Goal: Task Accomplishment & Management: Use online tool/utility

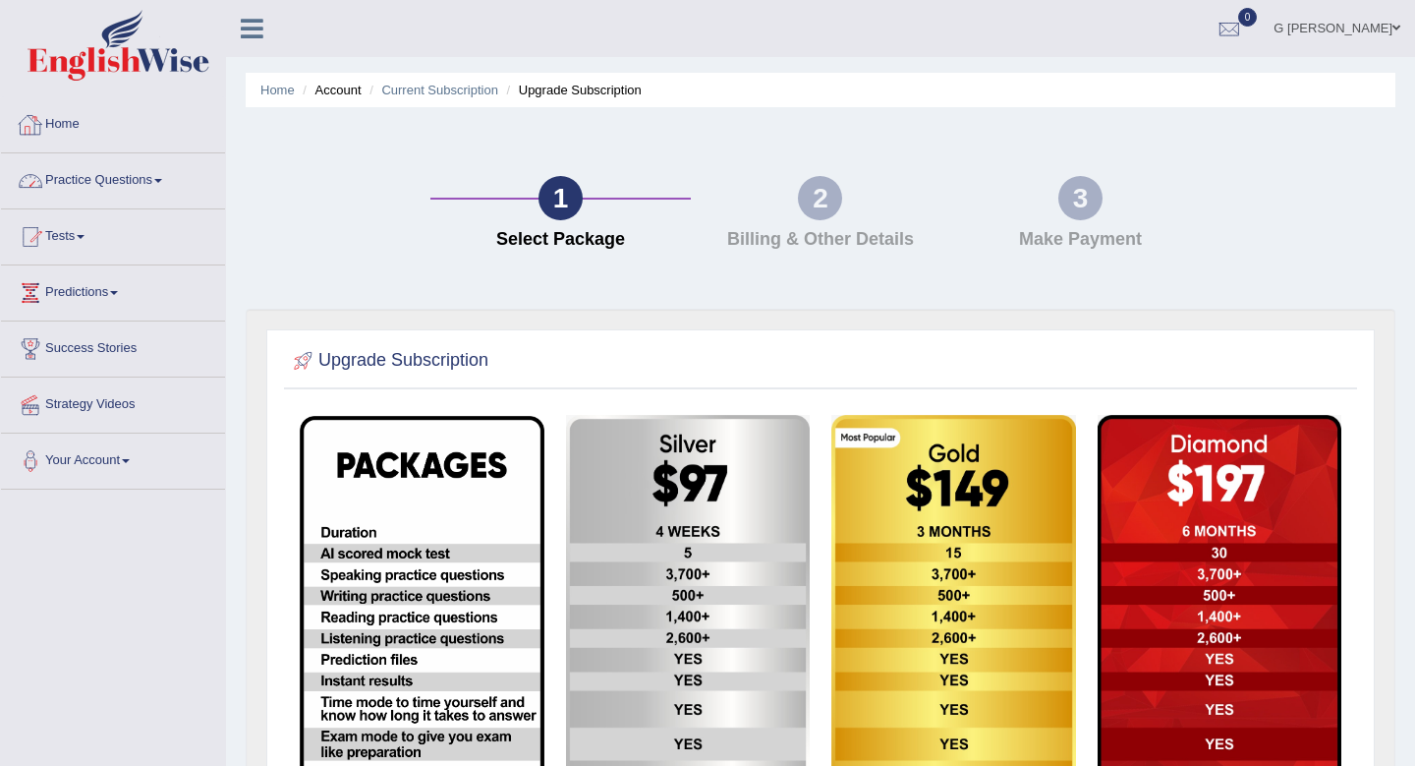
click at [139, 107] on link "Home" at bounding box center [113, 121] width 224 height 49
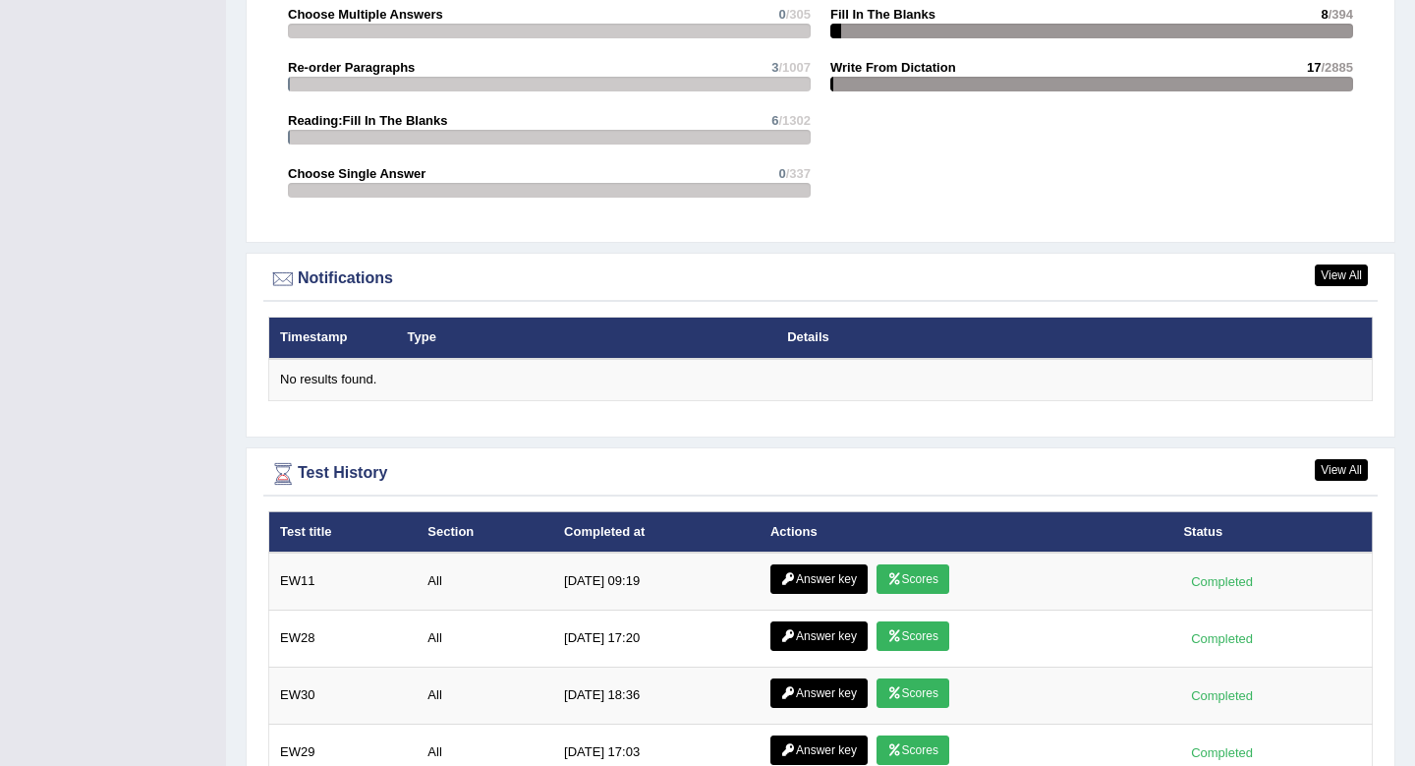
scroll to position [2202, 0]
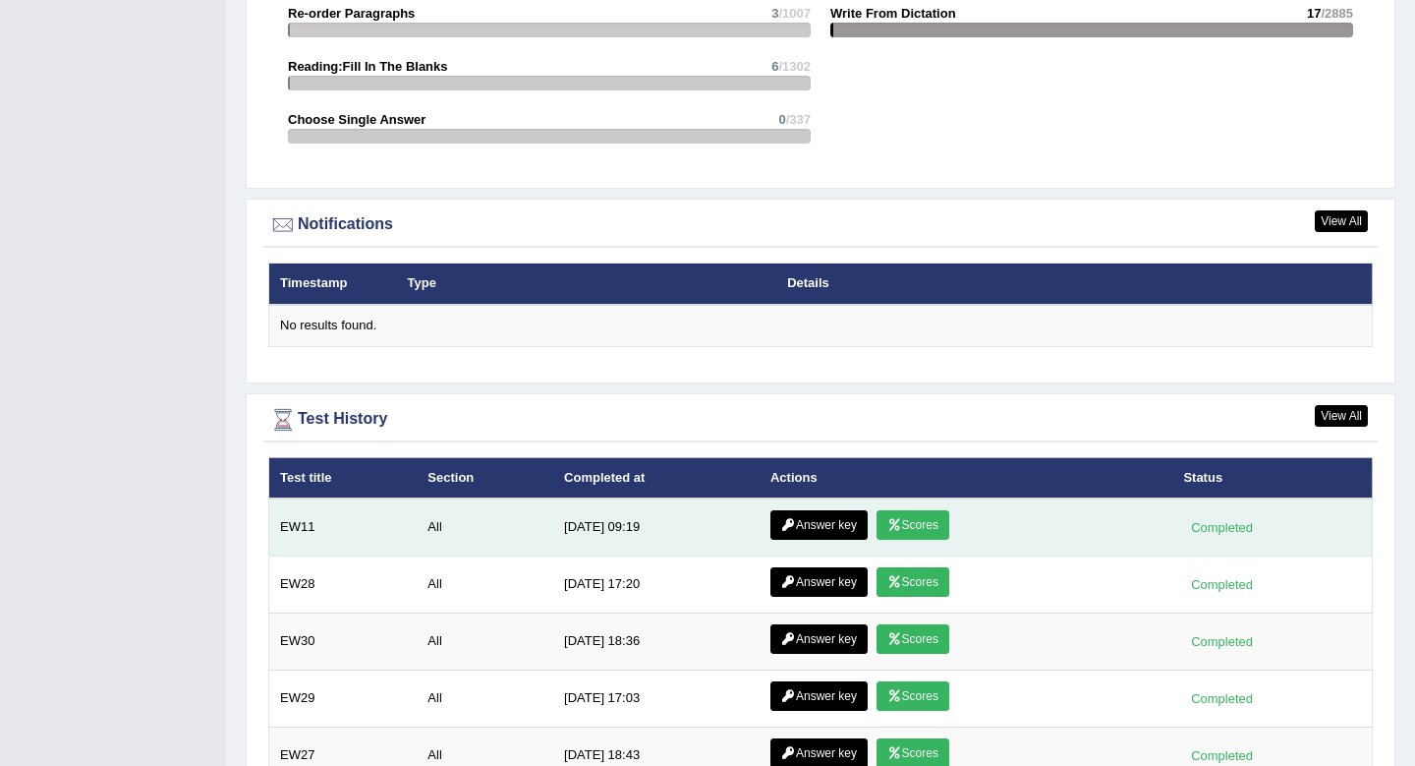
click at [920, 523] on link "Scores" at bounding box center [913, 524] width 73 height 29
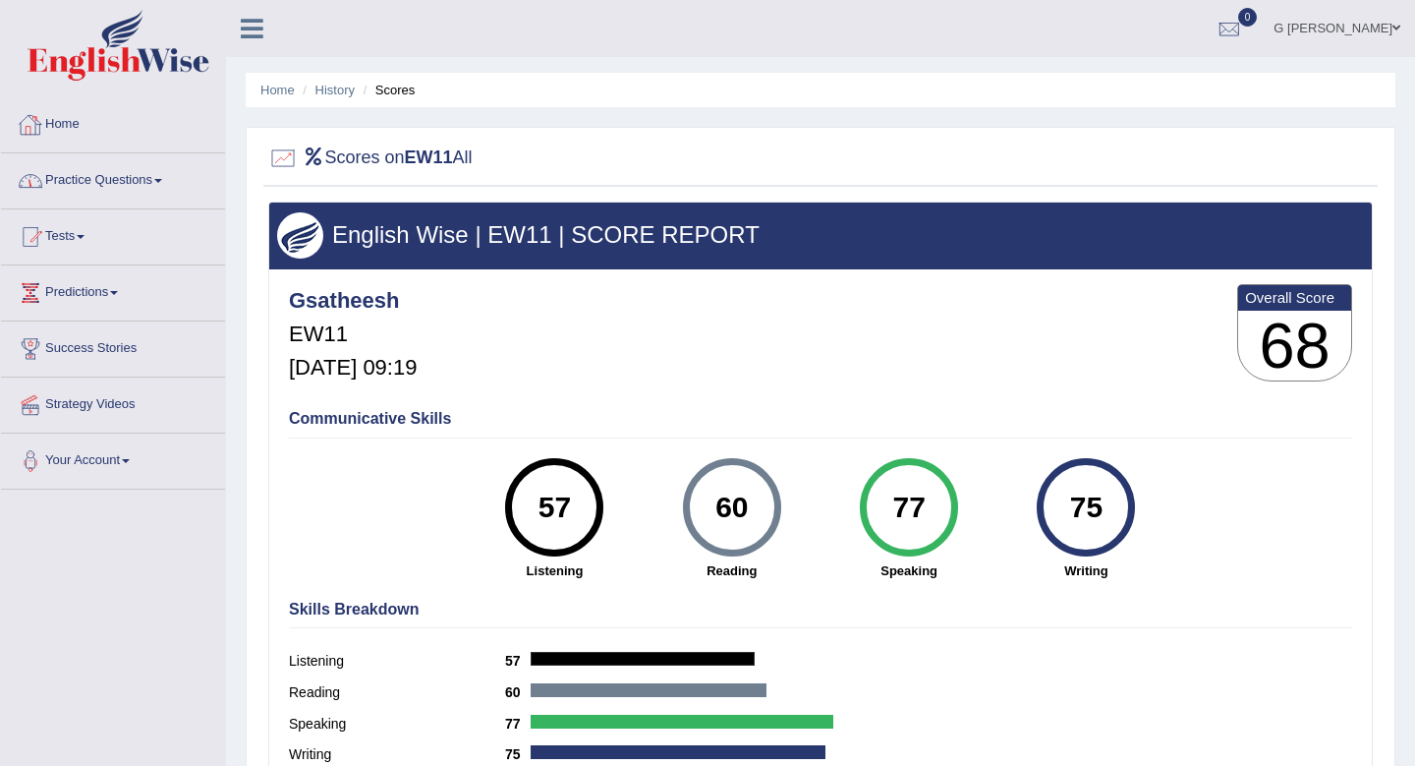
click at [121, 142] on link "Home" at bounding box center [113, 121] width 224 height 49
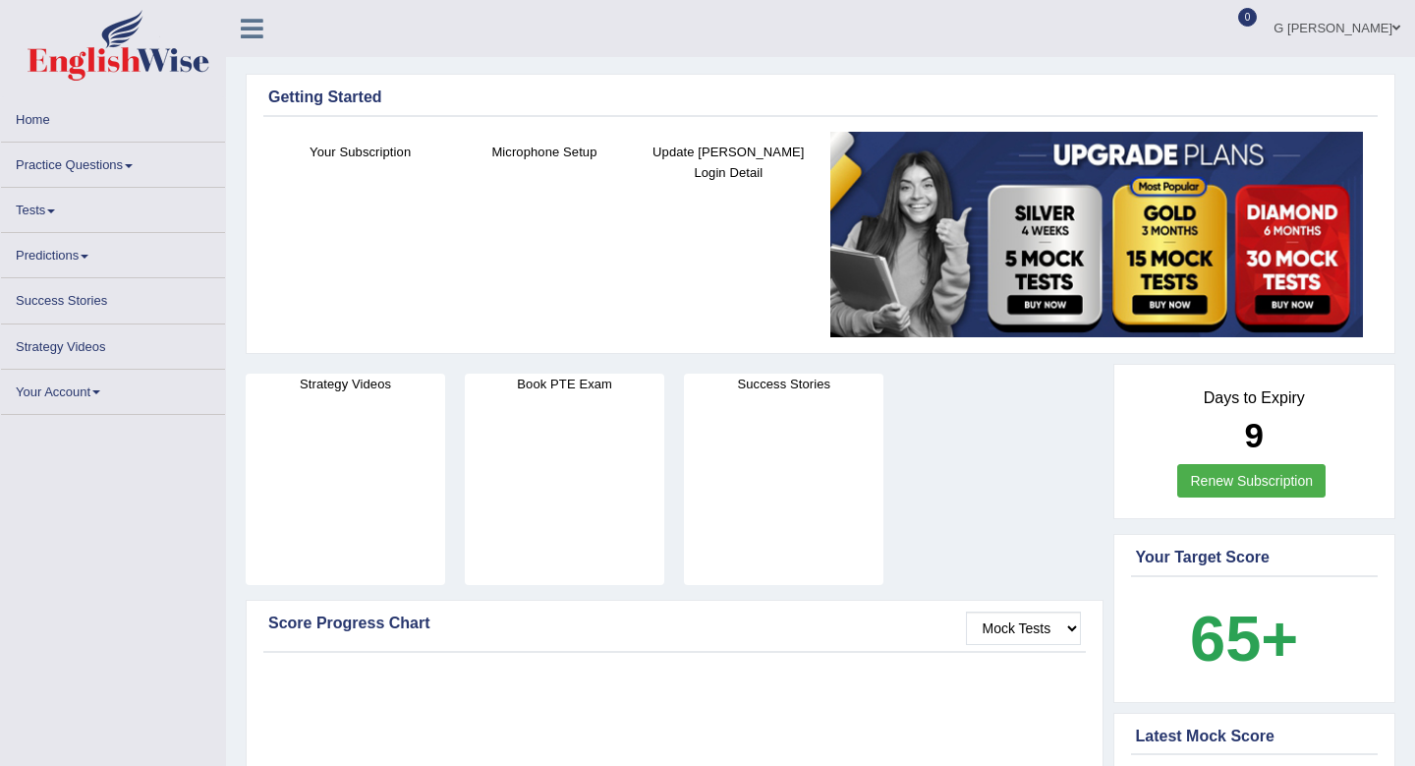
click at [128, 179] on link "Practice Questions" at bounding box center [113, 161] width 224 height 38
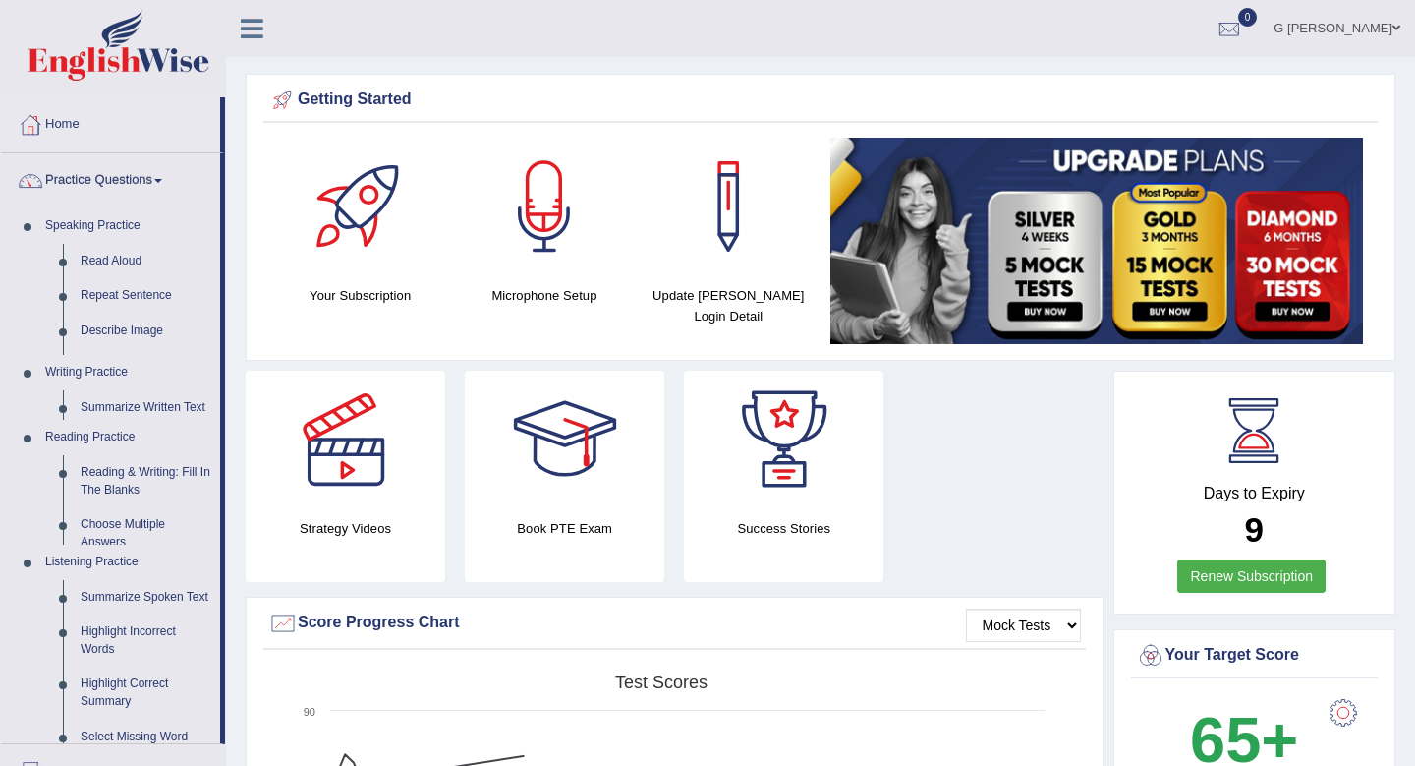
click at [128, 179] on link "Practice Questions" at bounding box center [110, 177] width 219 height 49
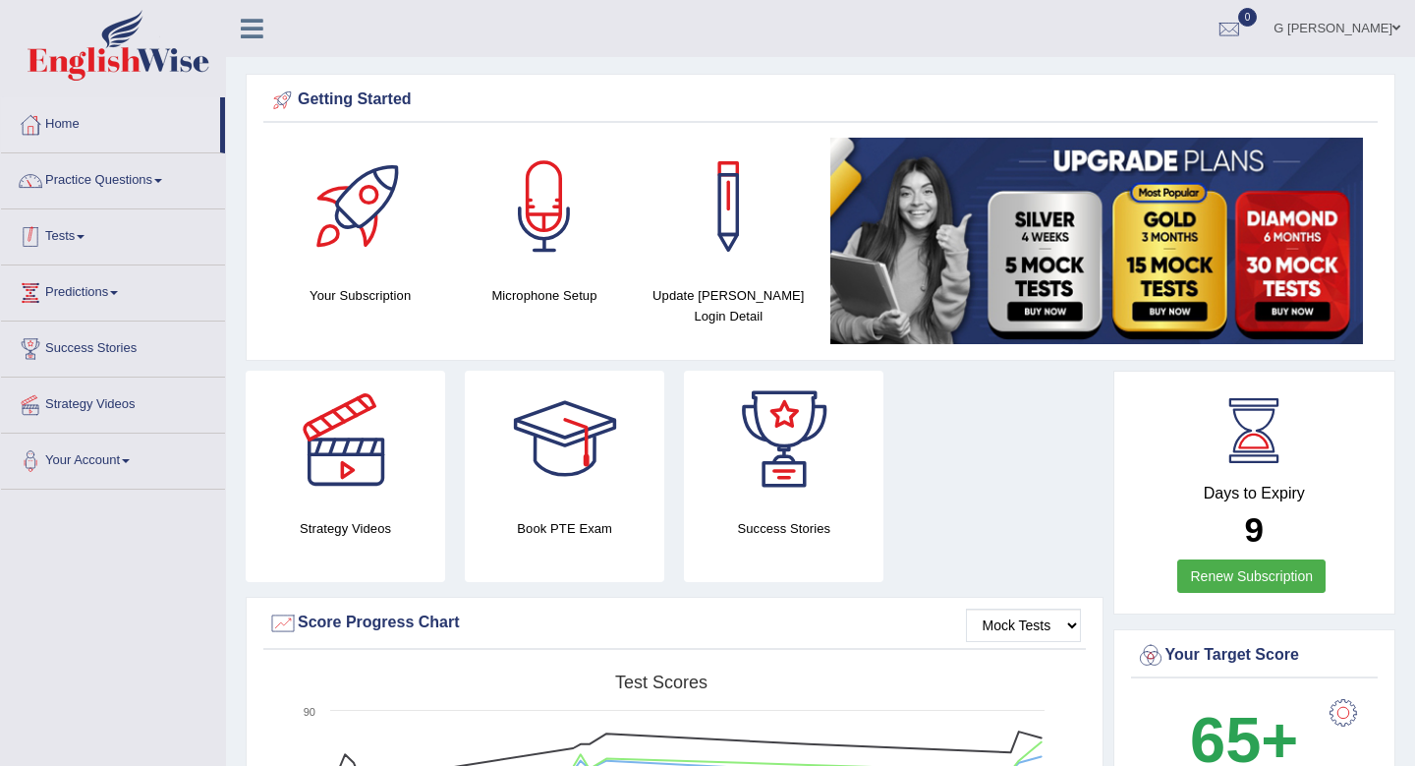
click at [112, 223] on link "Tests" at bounding box center [113, 233] width 224 height 49
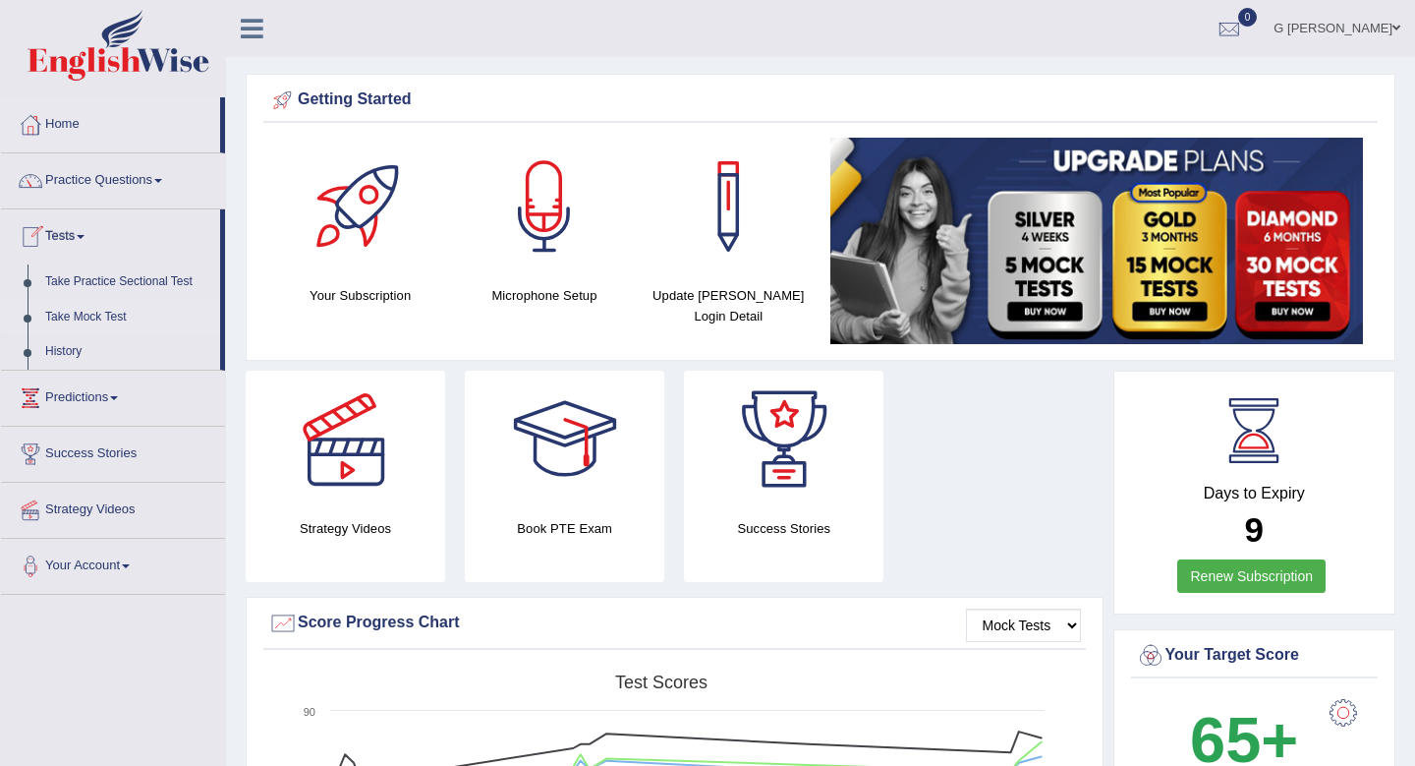
click at [97, 306] on link "Take Mock Test" at bounding box center [128, 317] width 184 height 35
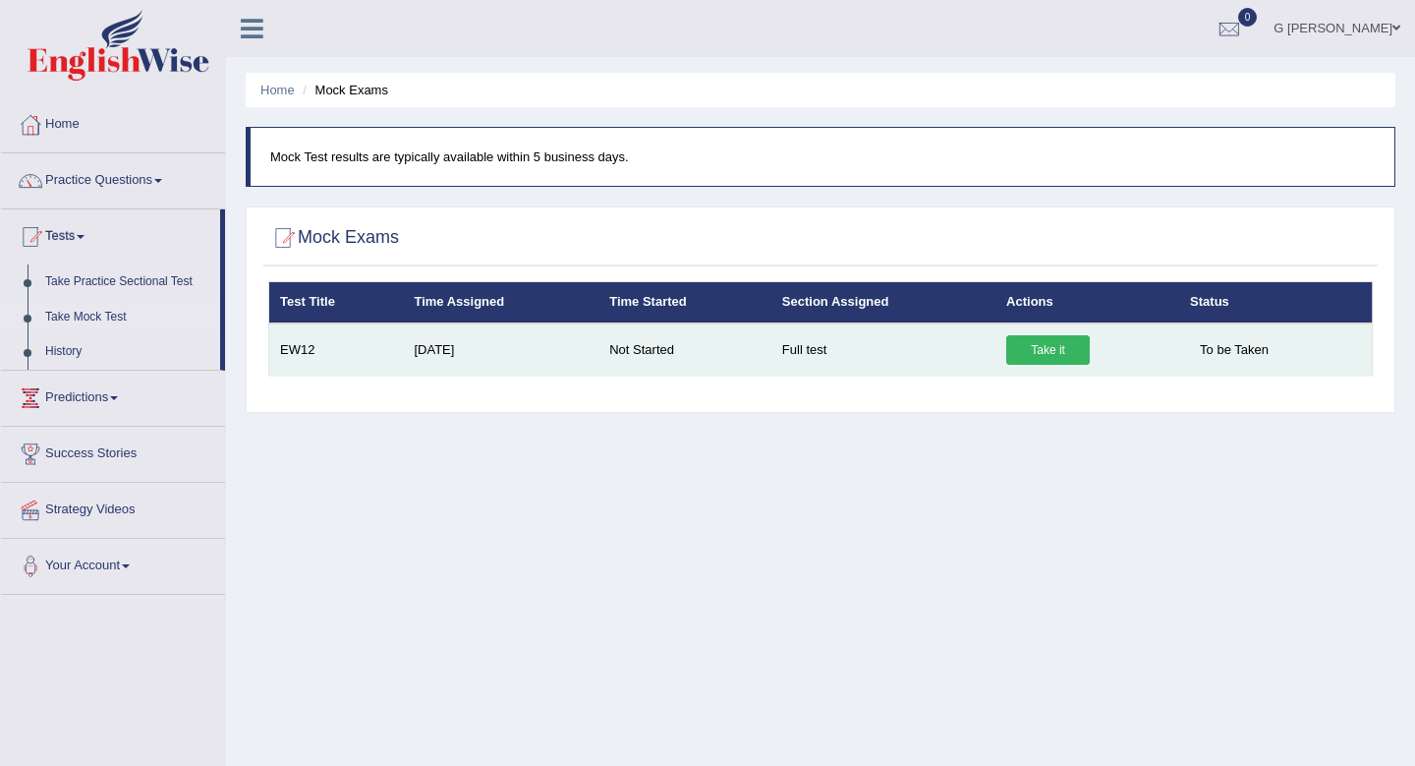
click at [1038, 348] on link "Take it" at bounding box center [1048, 349] width 84 height 29
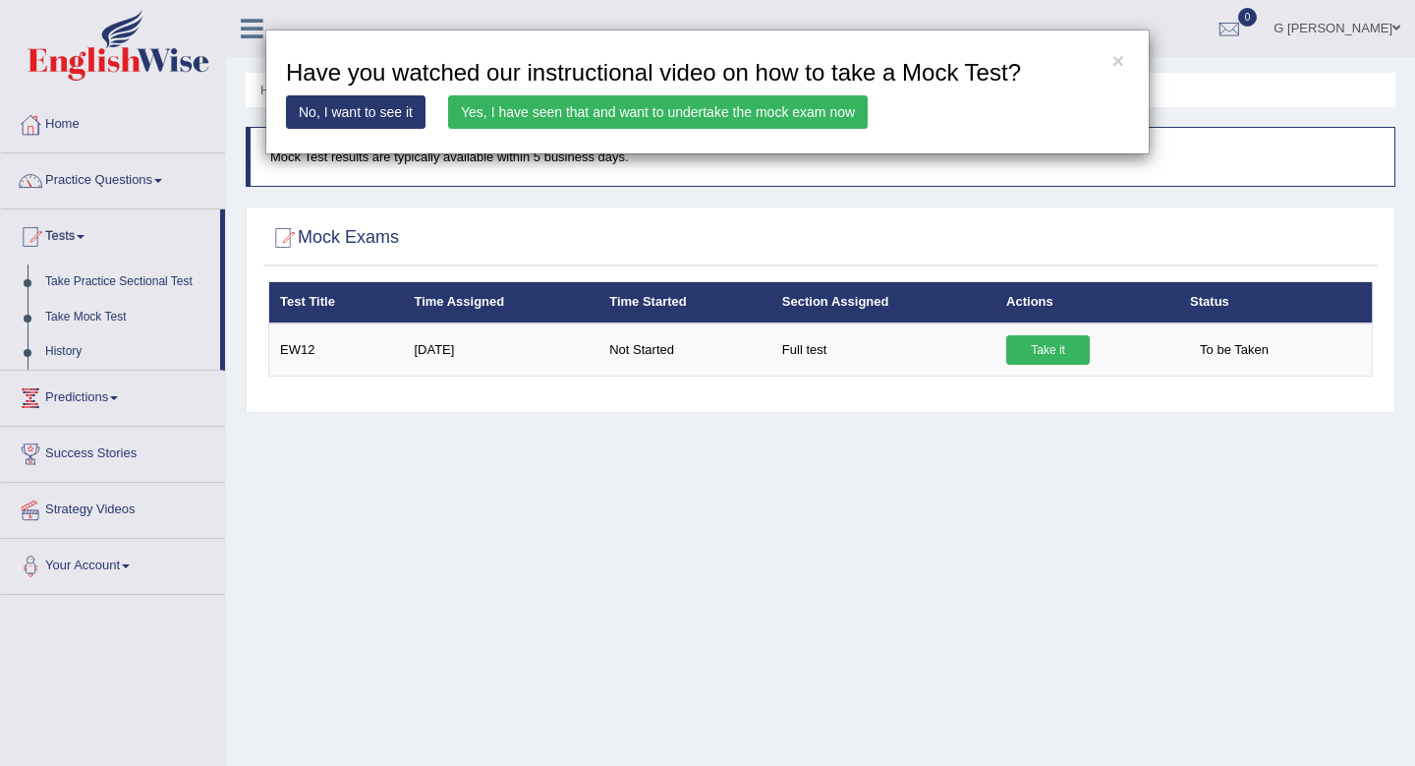
click at [708, 109] on link "Yes, I have seen that and want to undertake the mock exam now" at bounding box center [658, 111] width 420 height 33
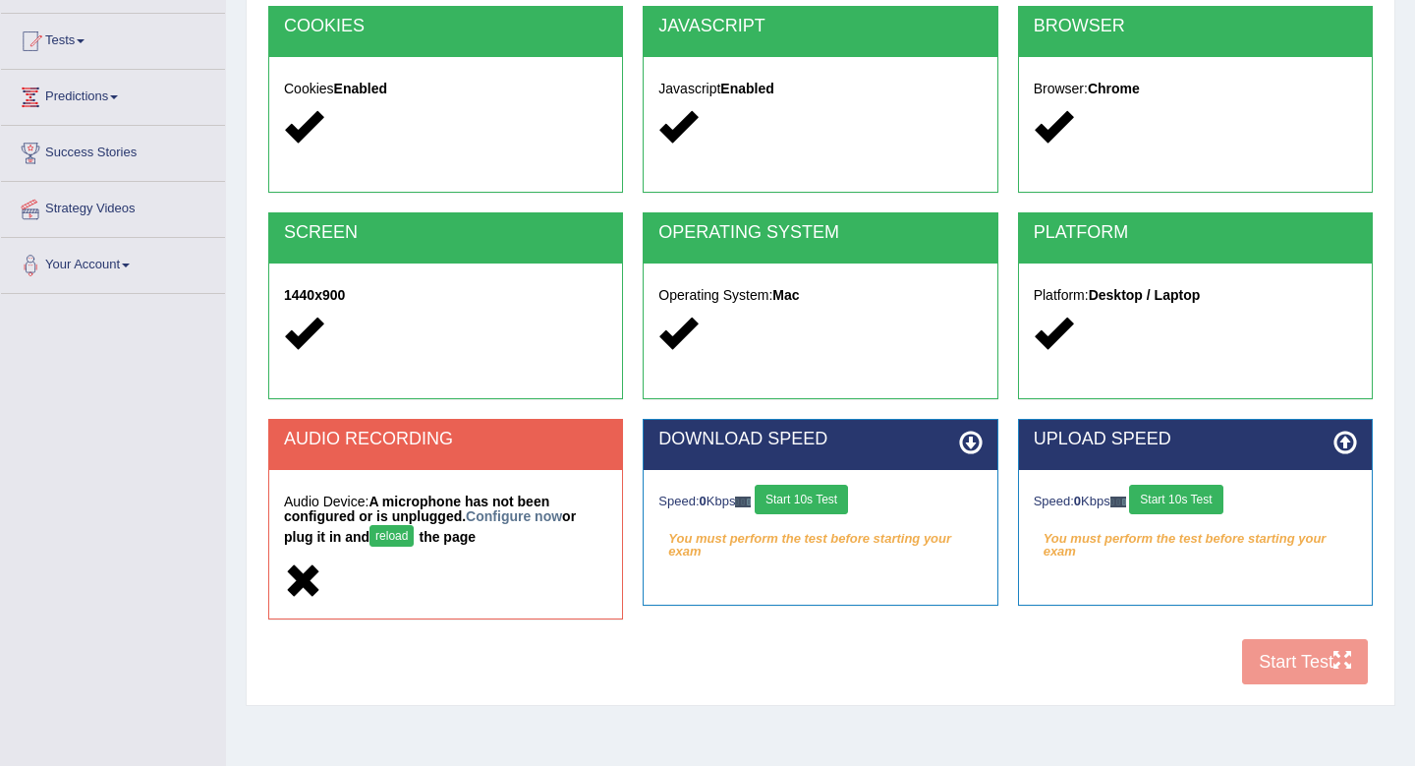
scroll to position [266, 0]
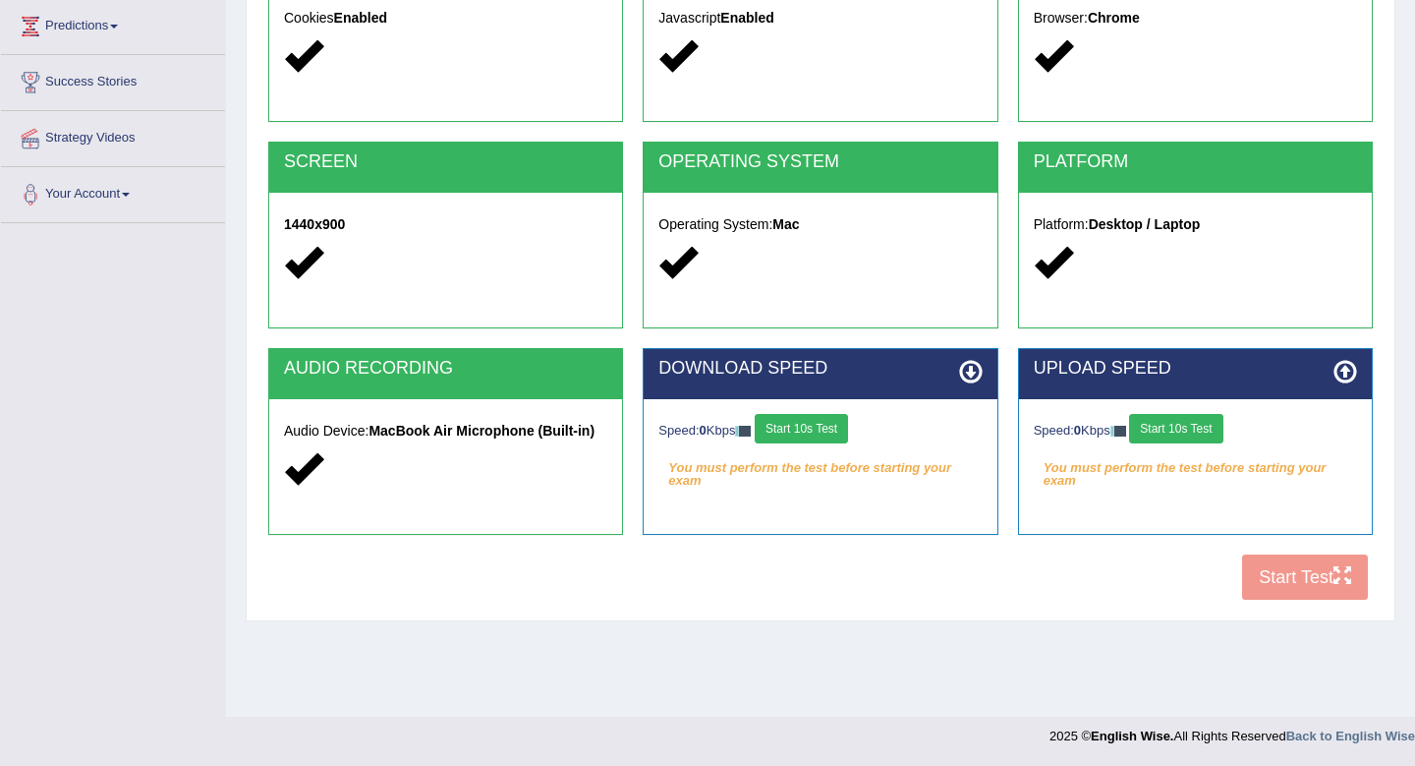
click at [804, 431] on button "Start 10s Test" at bounding box center [801, 428] width 93 height 29
click at [1222, 426] on button "Start 10s Test" at bounding box center [1175, 428] width 93 height 29
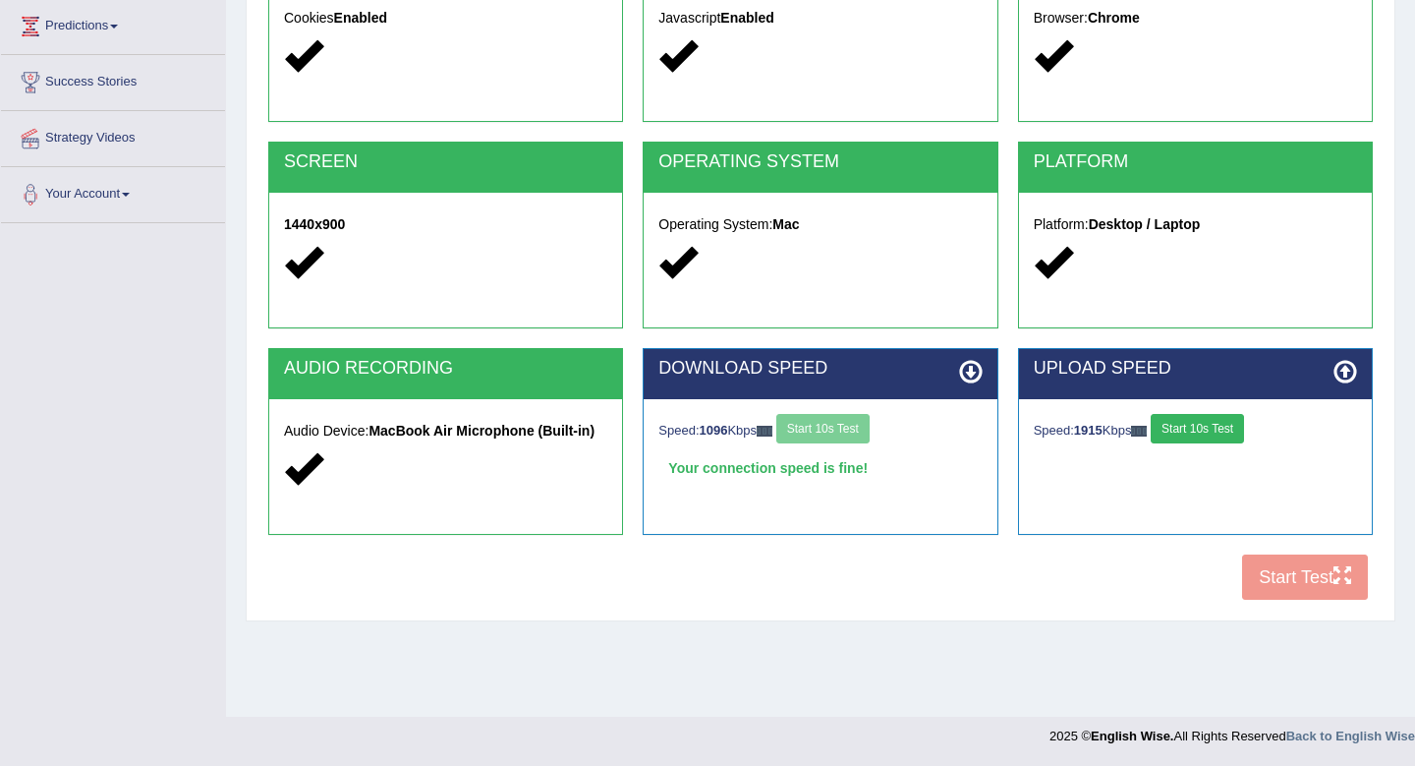
click at [1210, 426] on button "Start 10s Test" at bounding box center [1197, 428] width 93 height 29
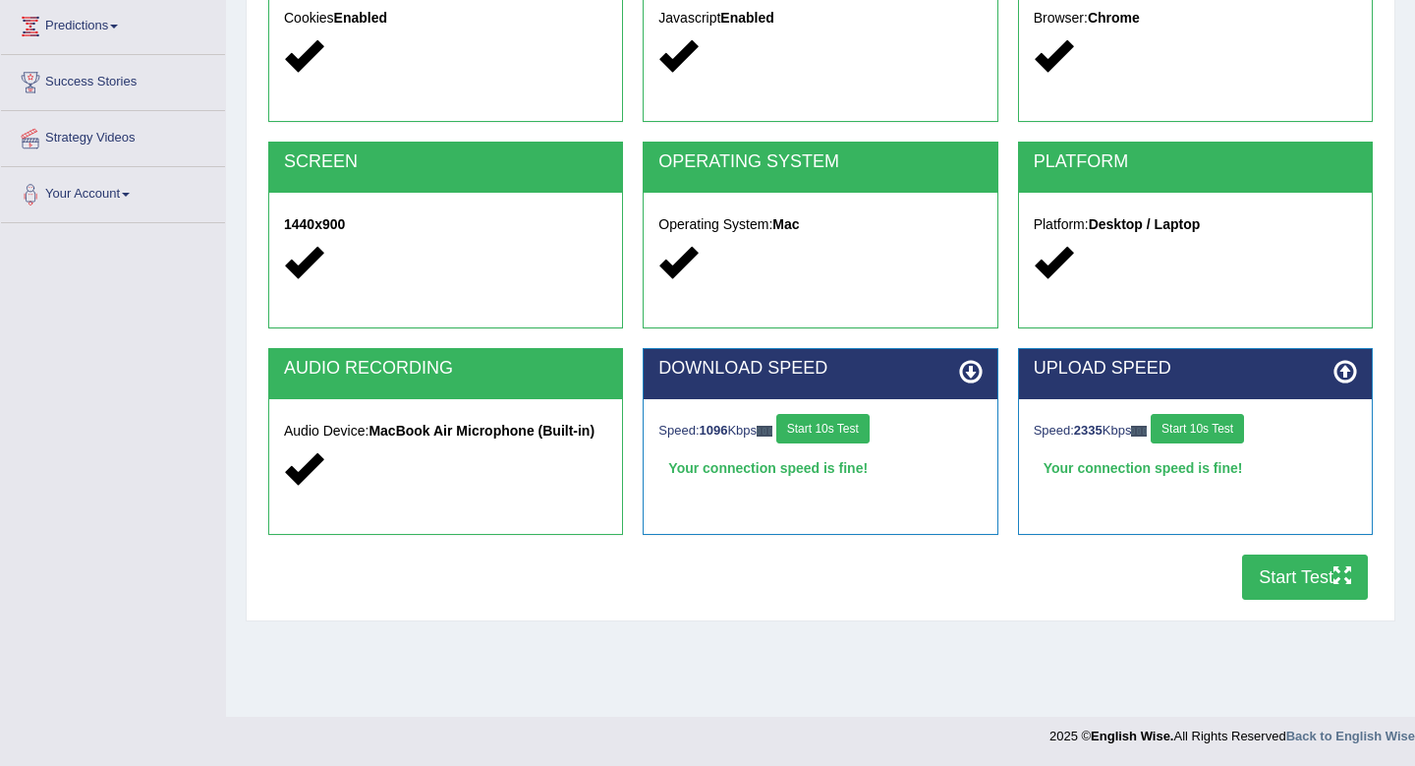
click at [1310, 572] on button "Start Test" at bounding box center [1305, 576] width 126 height 45
